Goal: Transaction & Acquisition: Download file/media

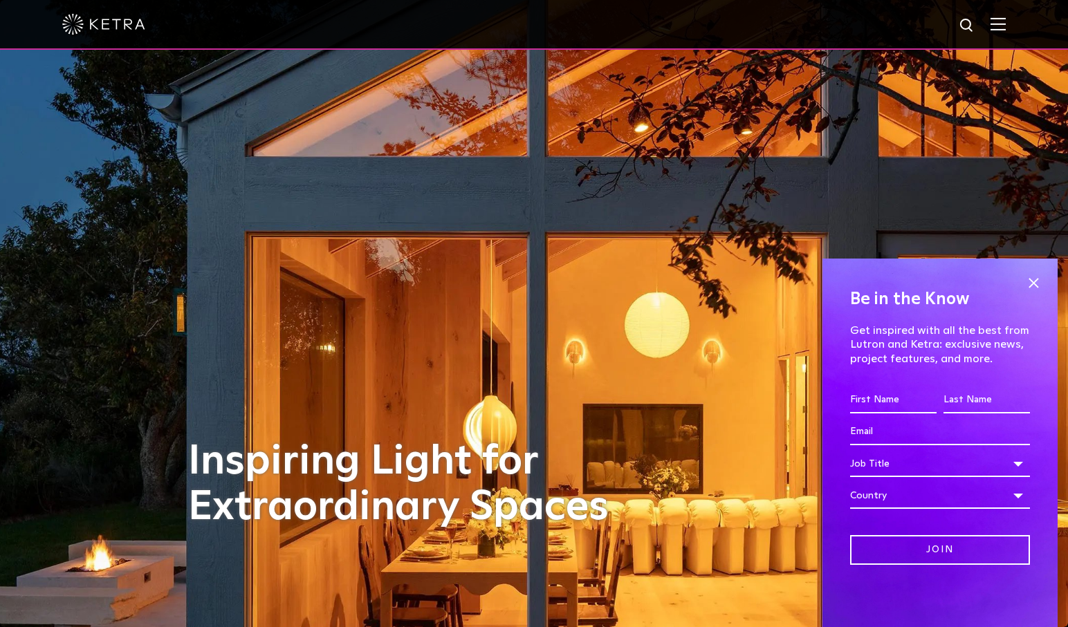
click at [1002, 30] on img at bounding box center [997, 23] width 15 height 13
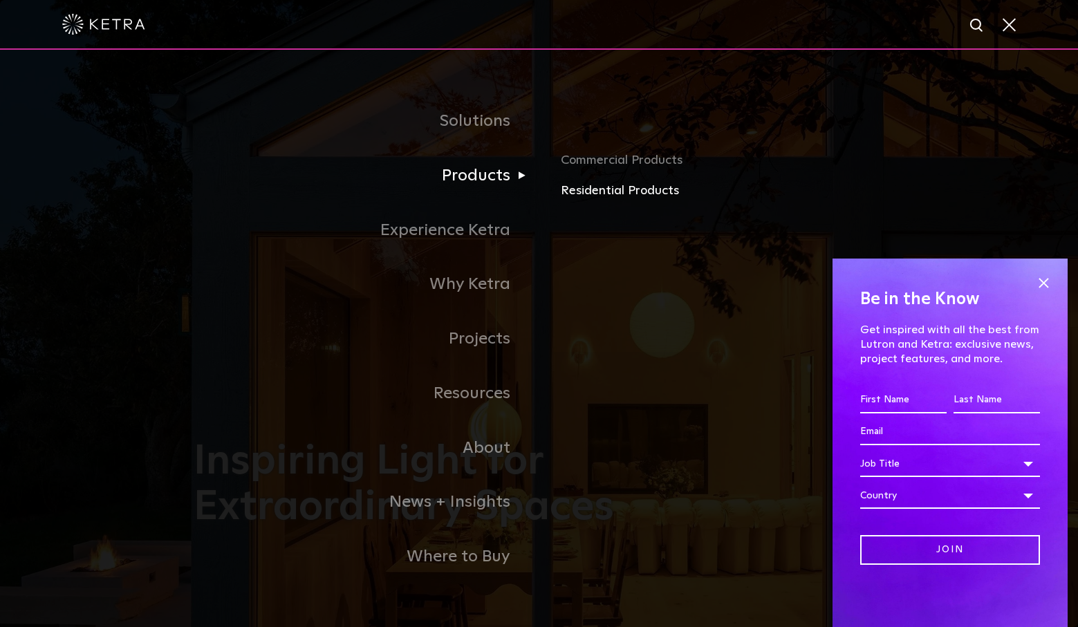
click at [605, 187] on link "Residential Products" at bounding box center [723, 191] width 324 height 20
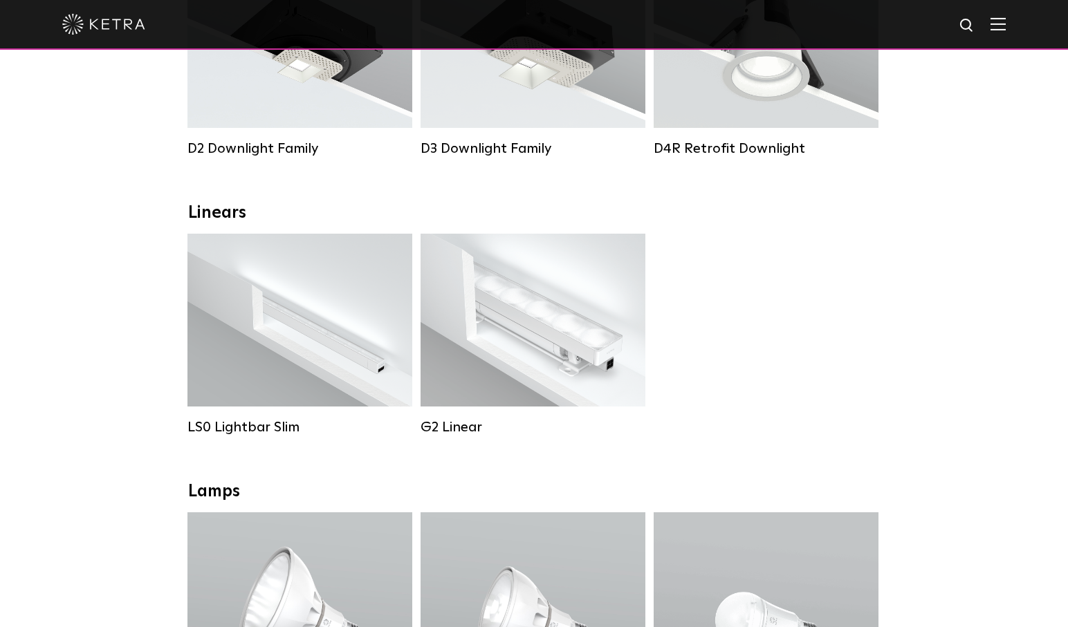
scroll to position [368, 0]
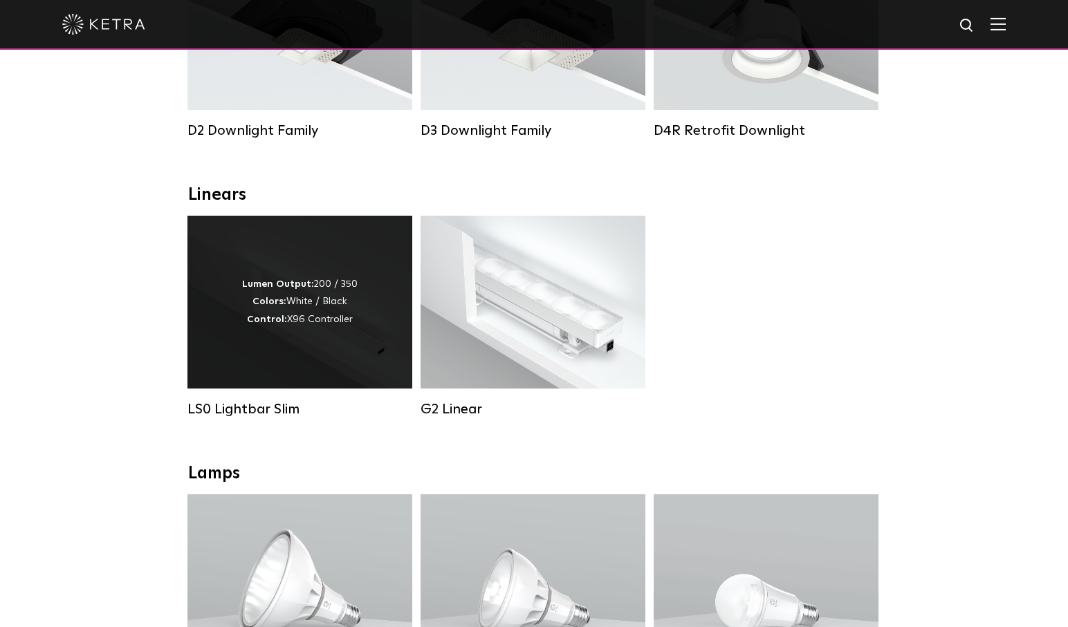
click at [340, 344] on div "Lumen Output: 200 / 350 Colors: White / Black Control: X96 Controller" at bounding box center [299, 302] width 225 height 173
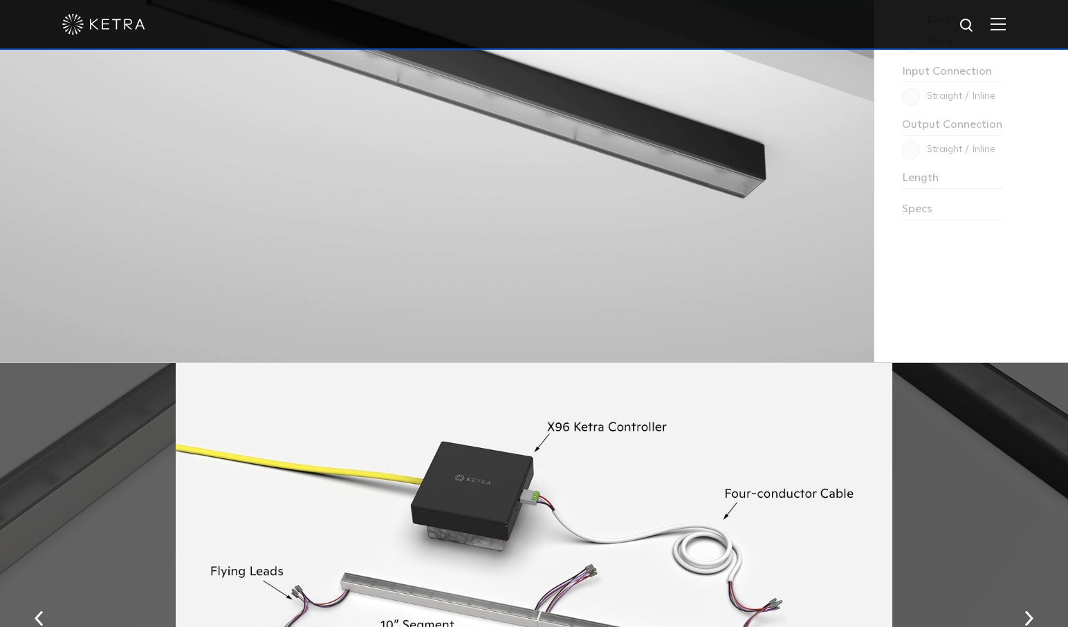
scroll to position [1144, 0]
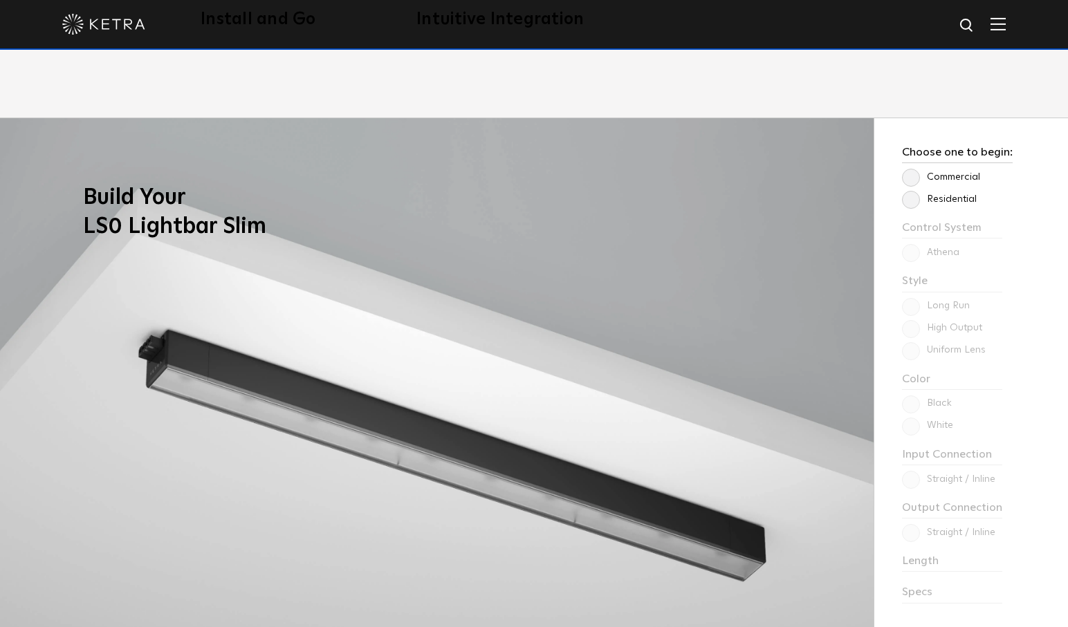
click at [916, 198] on label "Residential" at bounding box center [939, 200] width 75 height 12
click at [0, 0] on input "Residential" at bounding box center [0, 0] width 0 height 0
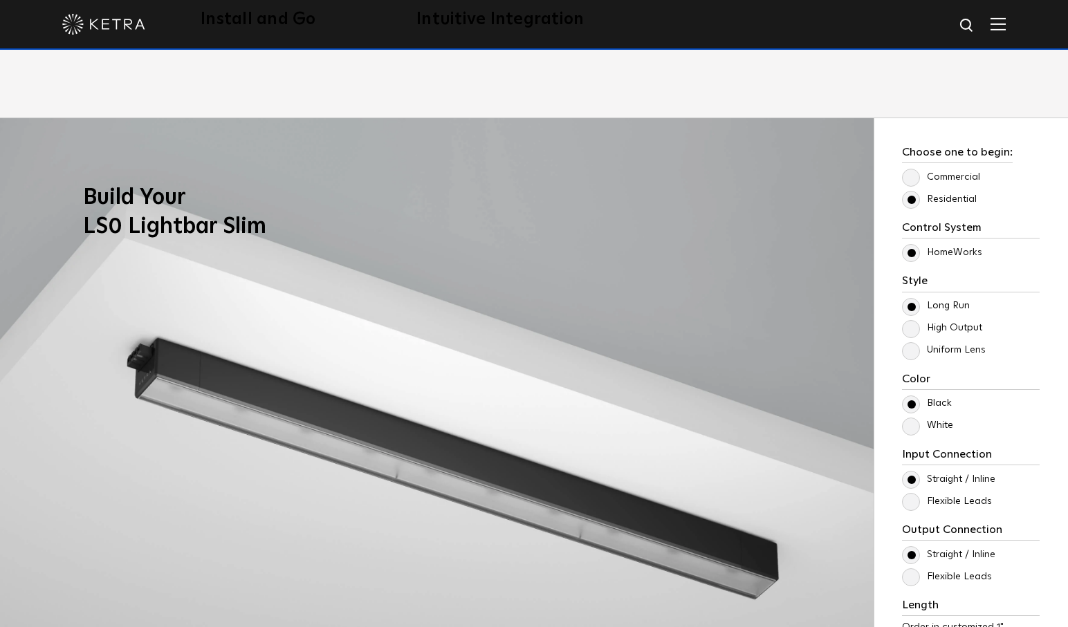
scroll to position [1302, 0]
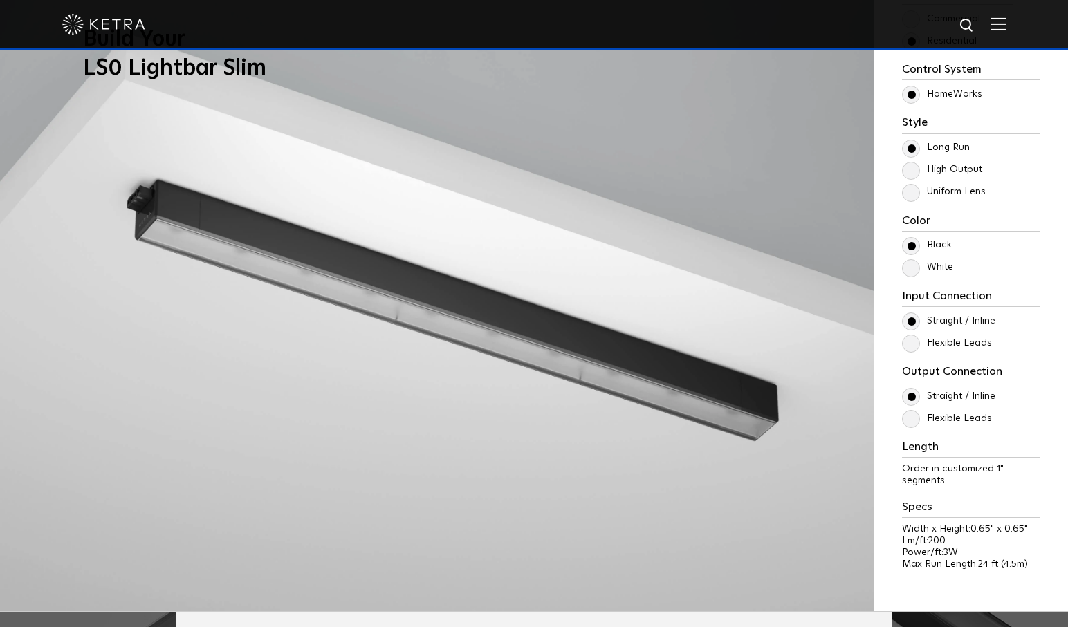
click at [914, 171] on label "High Output" at bounding box center [942, 170] width 80 height 12
click at [0, 0] on input "High Output" at bounding box center [0, 0] width 0 height 0
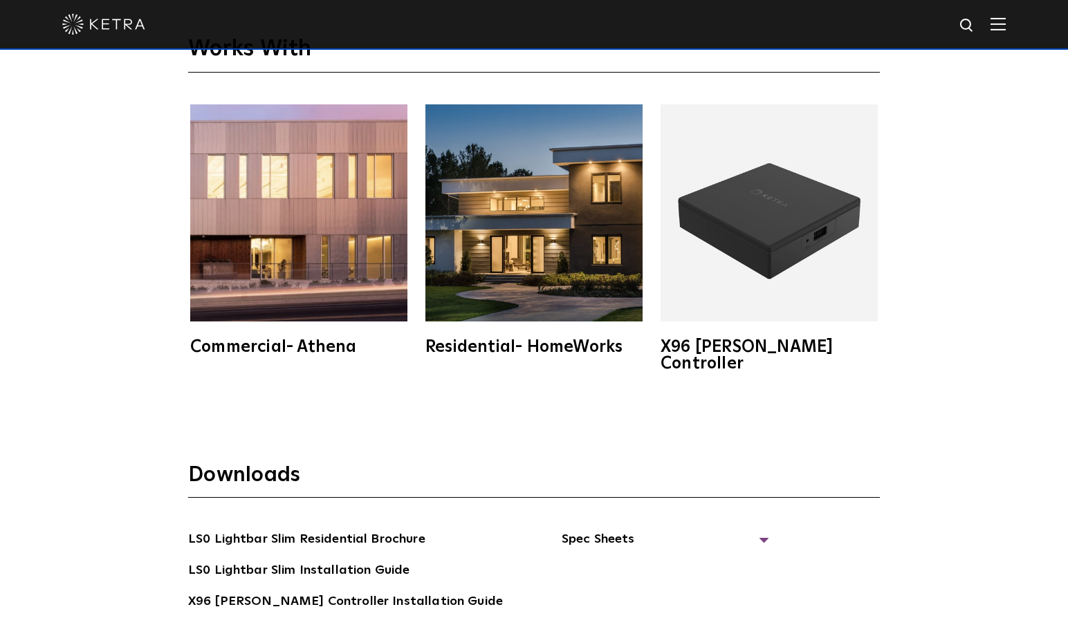
scroll to position [2496, 0]
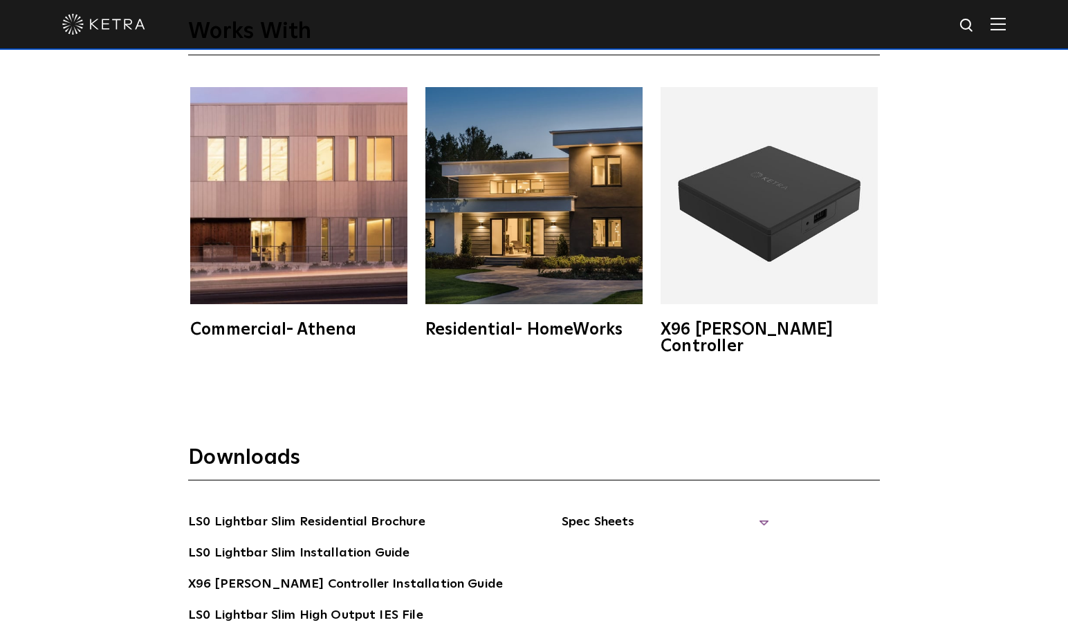
click at [573, 513] on span "Spec Sheets" at bounding box center [665, 528] width 207 height 30
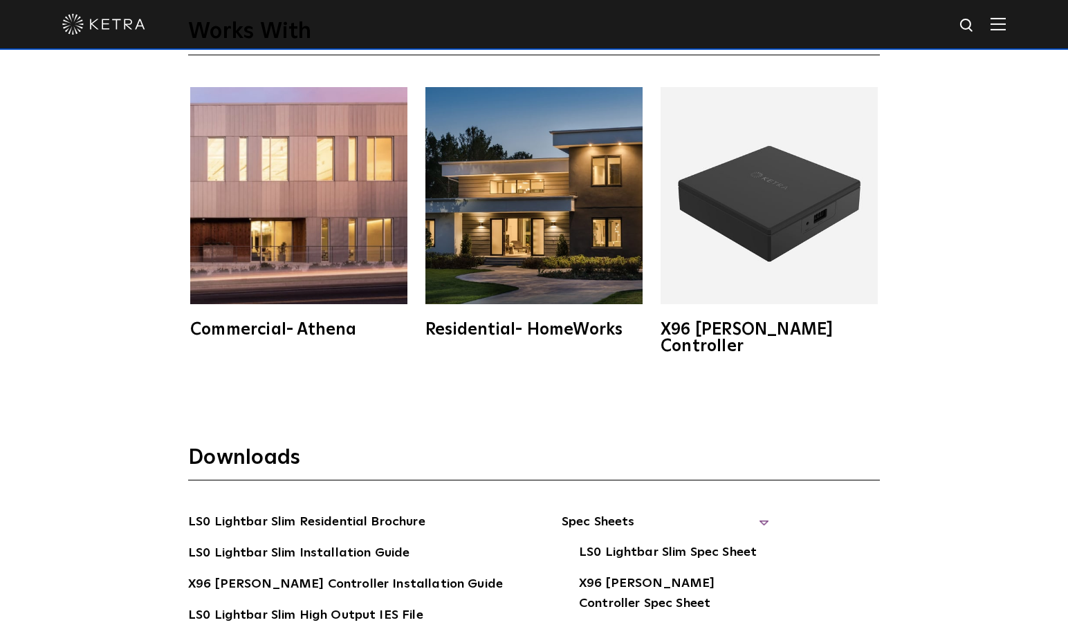
scroll to position [2513, 0]
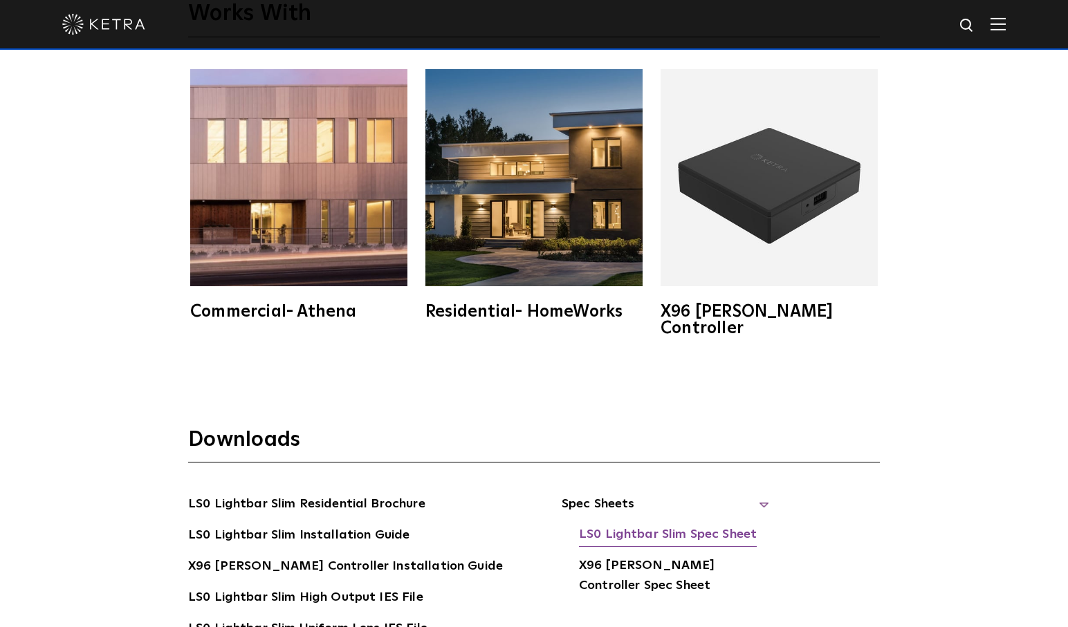
click at [614, 525] on link "LS0 Lightbar Slim Spec Sheet" at bounding box center [668, 536] width 178 height 22
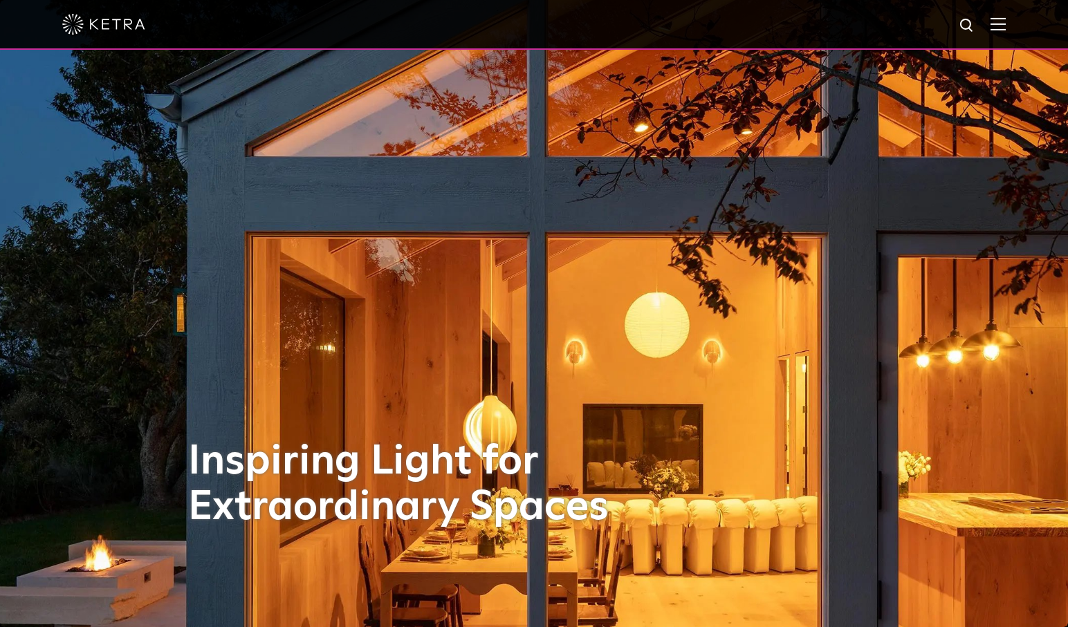
click at [1006, 30] on img at bounding box center [997, 23] width 15 height 13
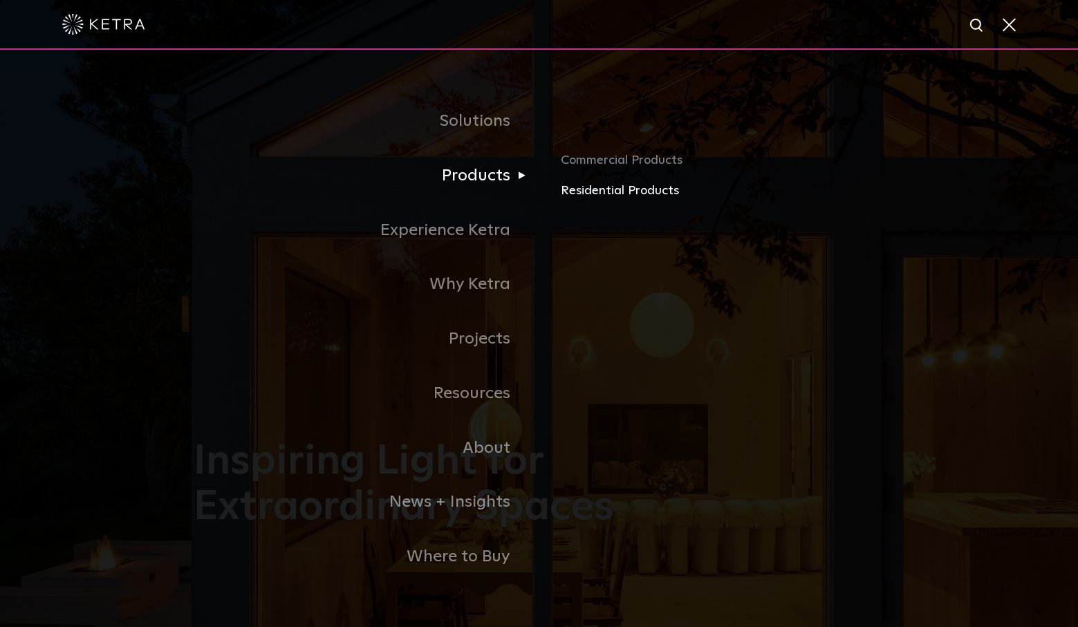
click at [619, 187] on link "Residential Products" at bounding box center [723, 191] width 324 height 20
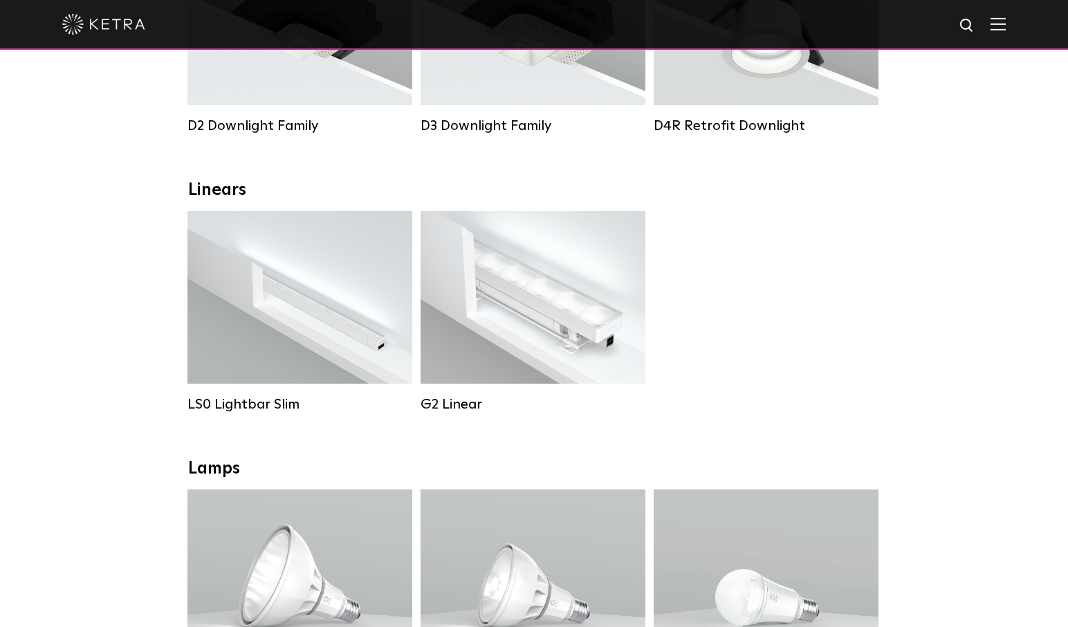
scroll to position [382, 0]
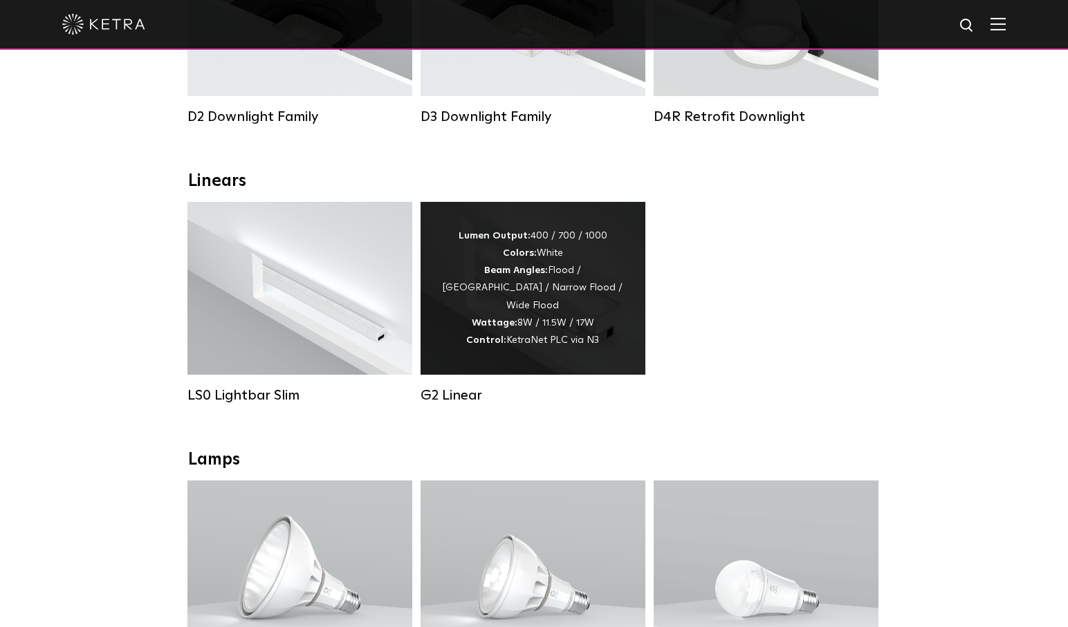
click at [593, 297] on div "Lumen Output: 400 / 700 / 1000 Colors: White Beam Angles: Flood / Graze / Narro…" at bounding box center [532, 289] width 183 height 122
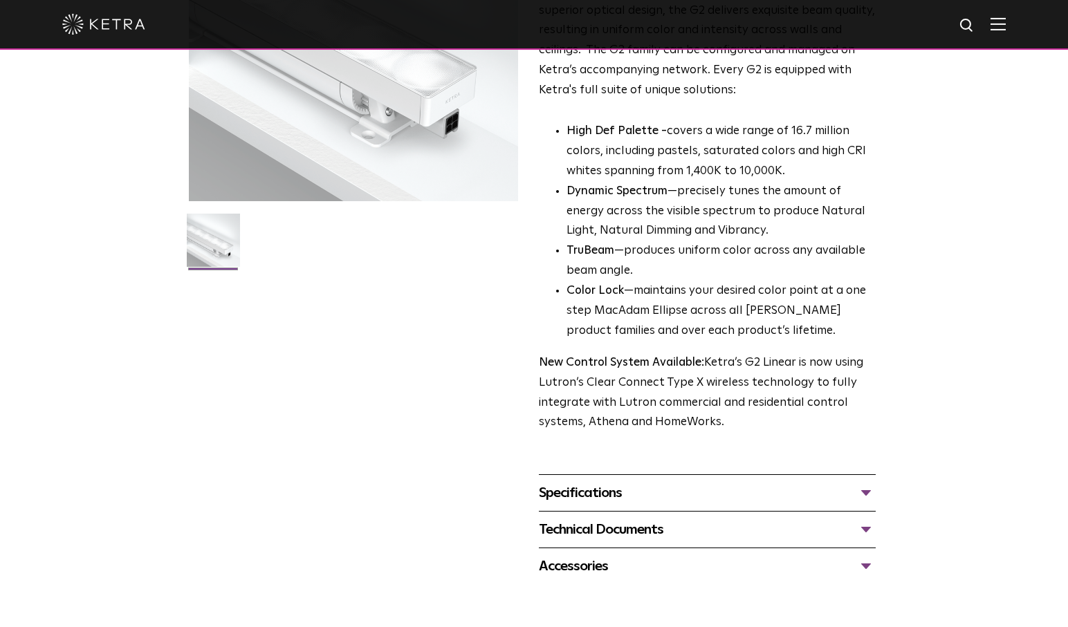
scroll to position [418, 0]
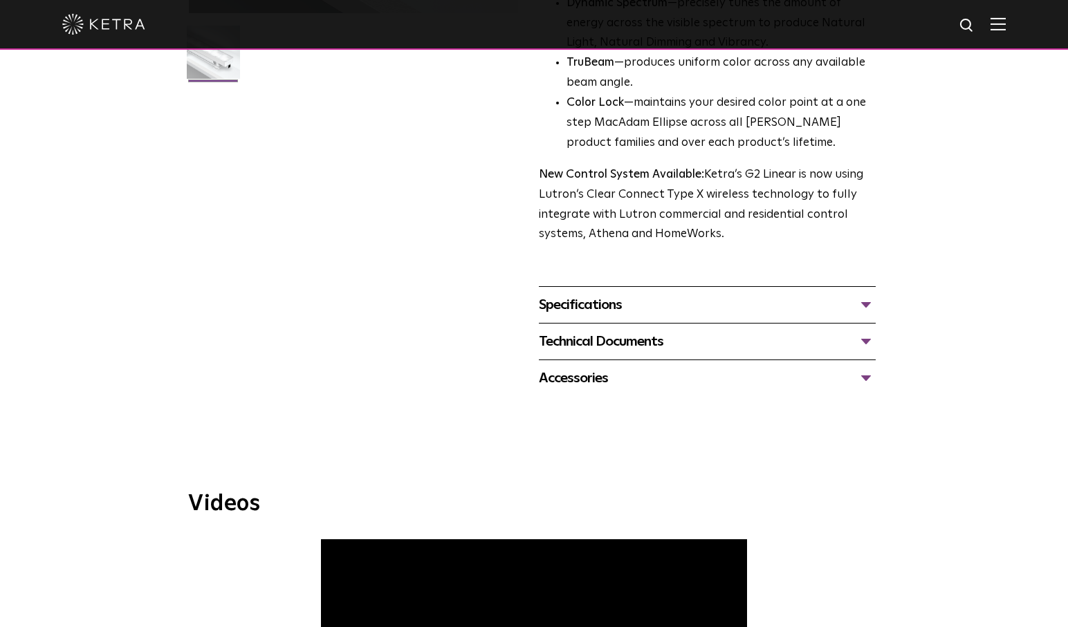
click at [600, 308] on div "Specifications" at bounding box center [707, 305] width 337 height 22
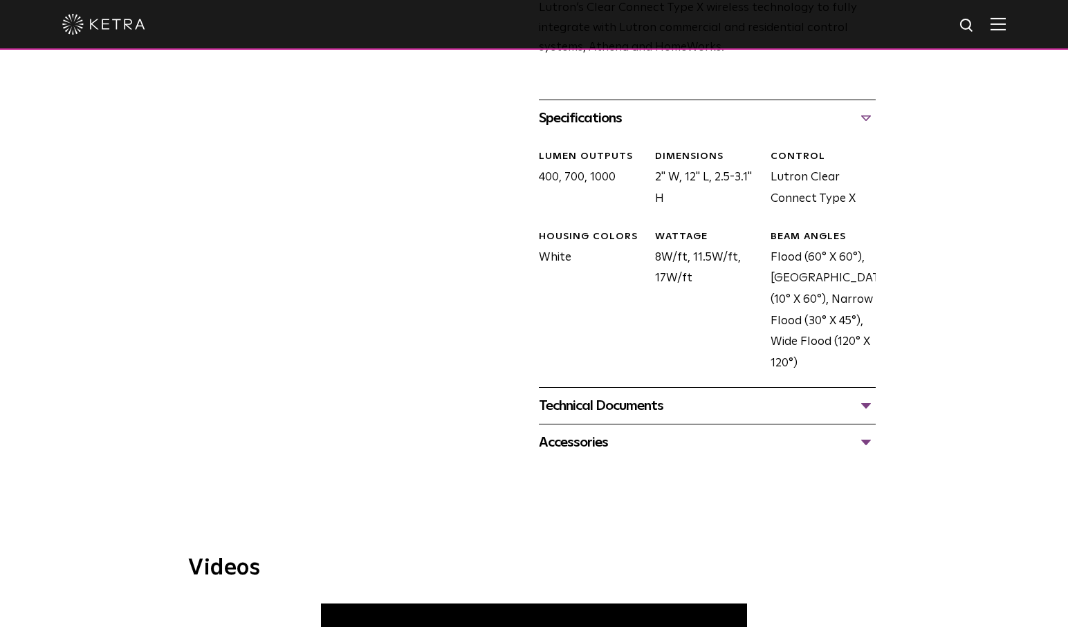
scroll to position [614, 0]
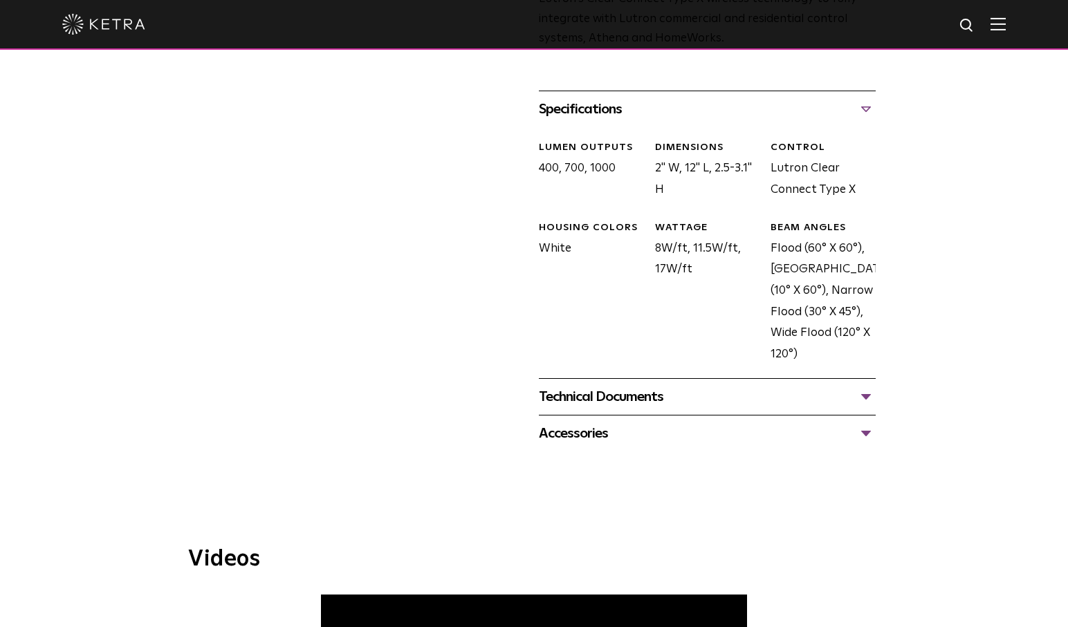
click at [618, 398] on div "Technical Documents" at bounding box center [707, 397] width 337 height 22
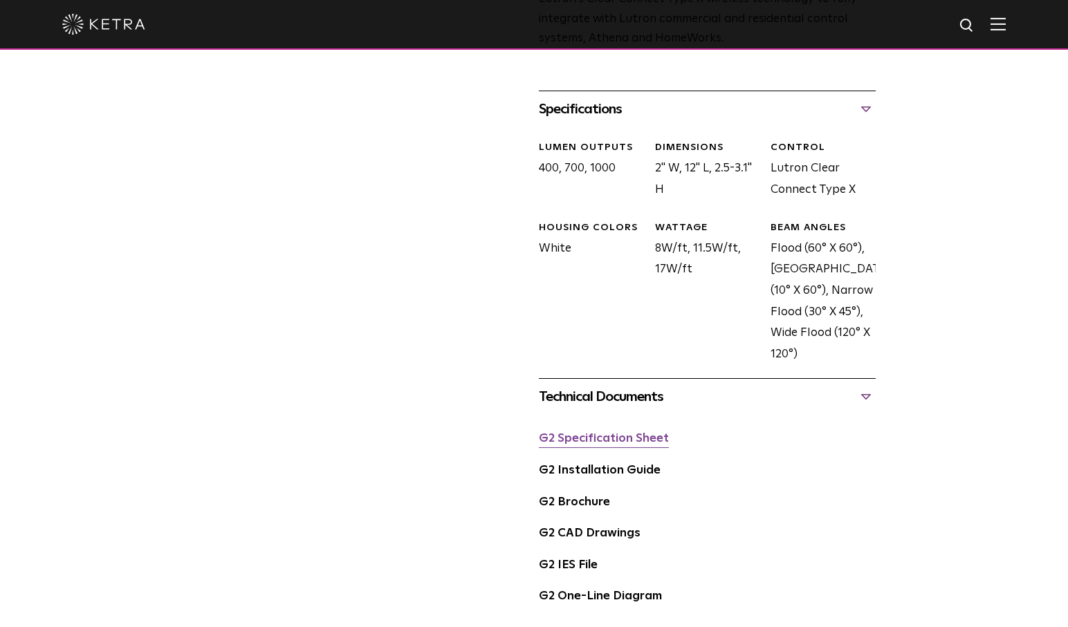
click at [615, 438] on link "G2 Specification Sheet" at bounding box center [604, 439] width 130 height 12
